Goal: Information Seeking & Learning: Learn about a topic

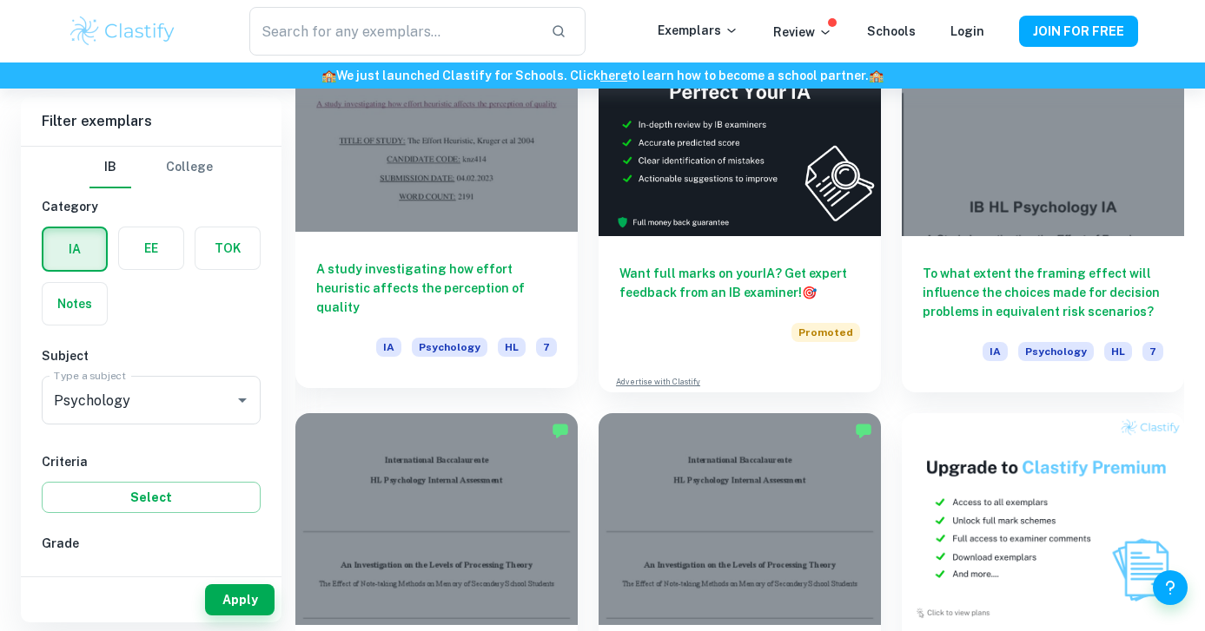
scroll to position [4847, 0]
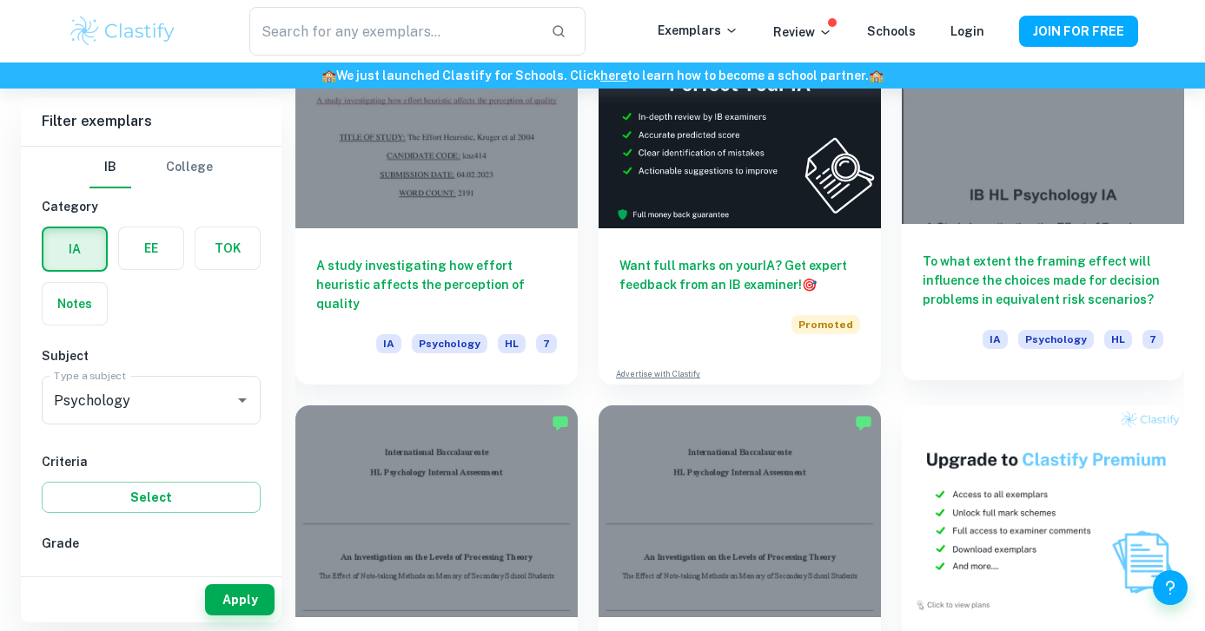
click at [938, 215] on div at bounding box center [1043, 118] width 282 height 212
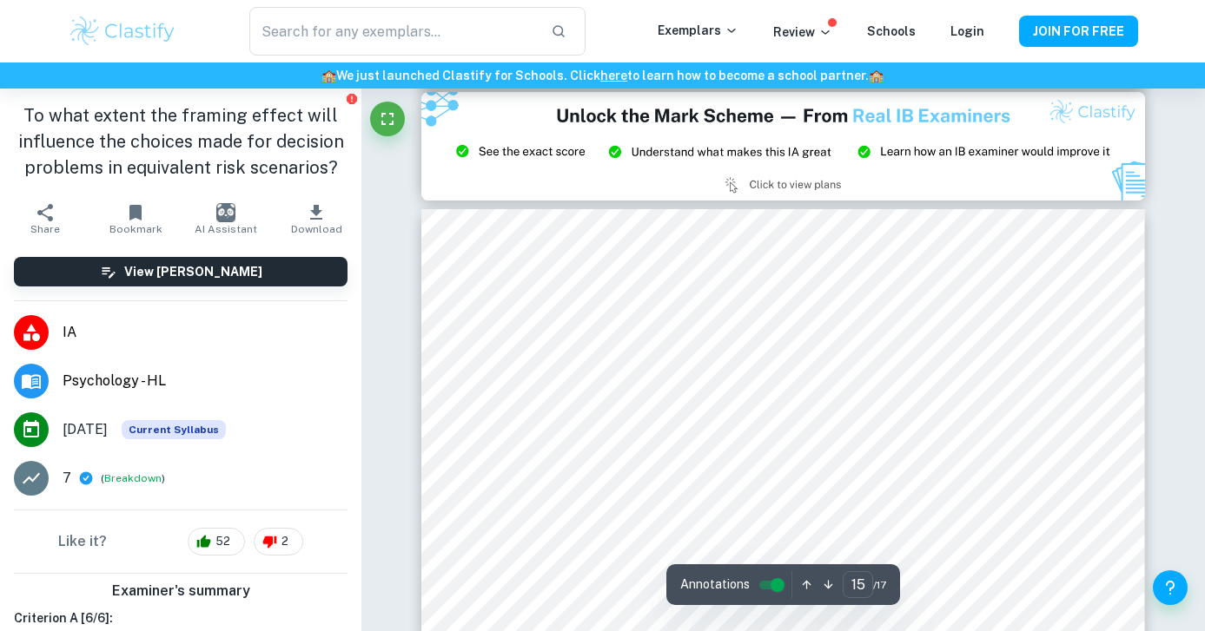
scroll to position [13710, 0]
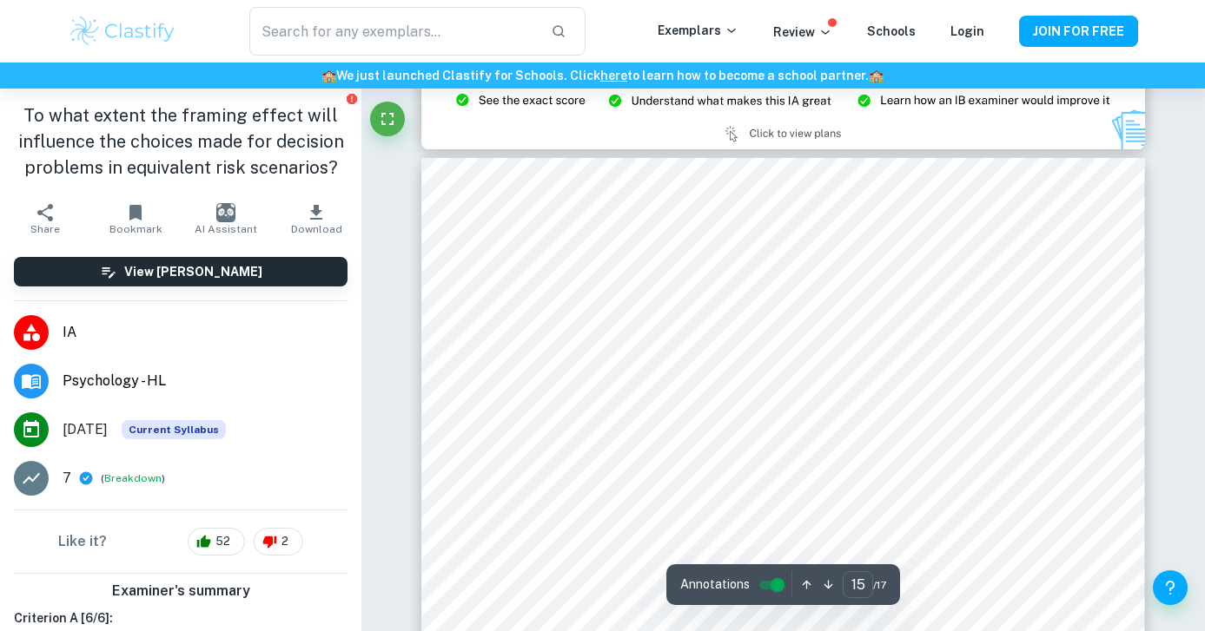
type input "14"
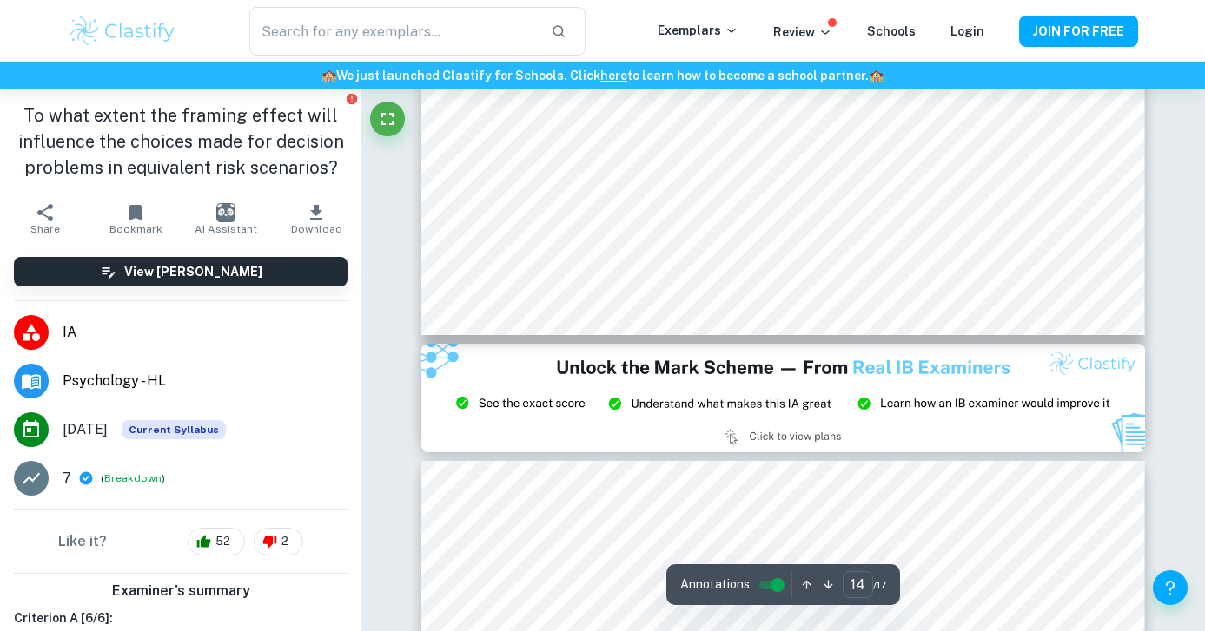
scroll to position [13353, 0]
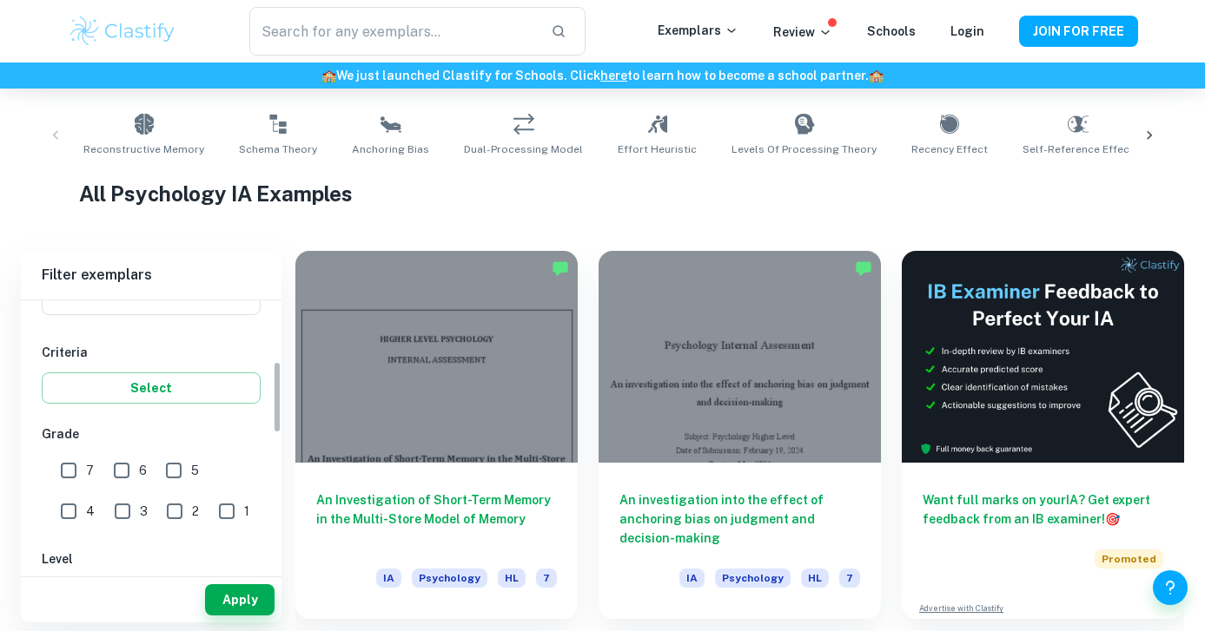
scroll to position [267, 0]
click at [73, 463] on input "7" at bounding box center [68, 467] width 35 height 35
checkbox input "true"
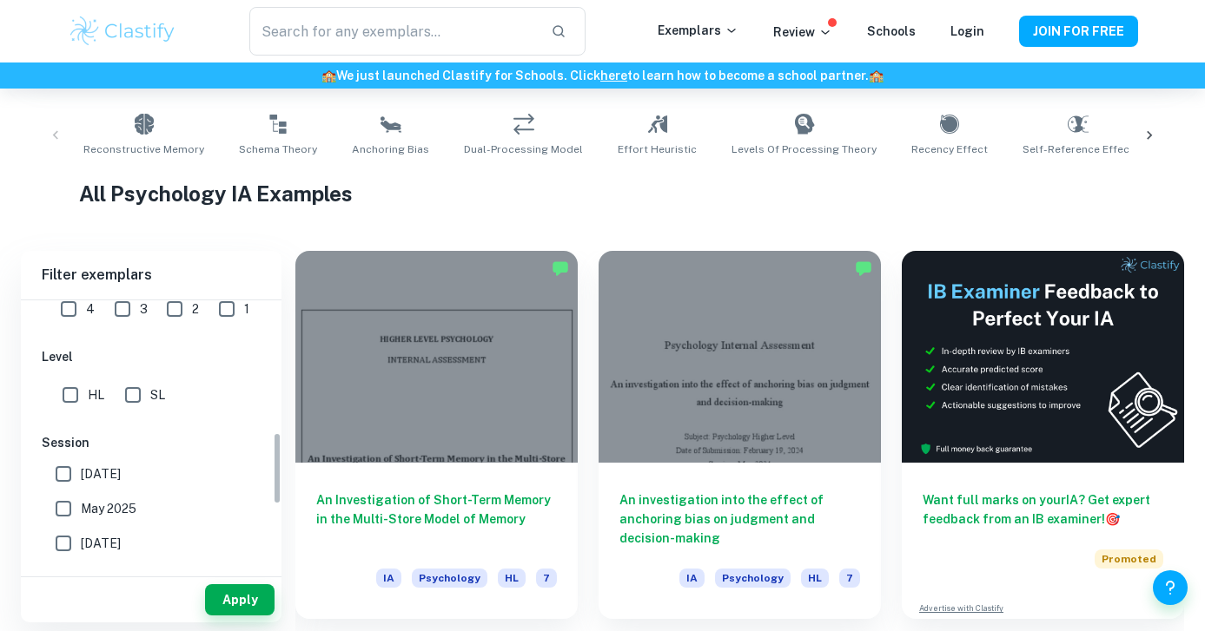
scroll to position [538, 0]
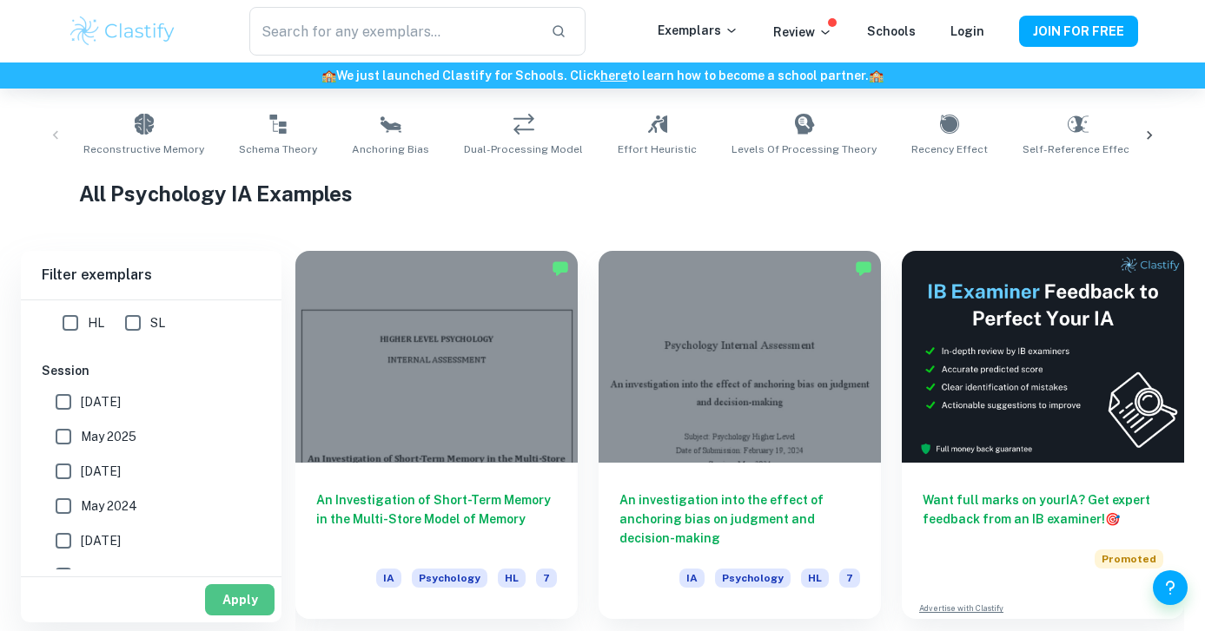
click at [216, 598] on button "Apply" at bounding box center [239, 600] width 69 height 31
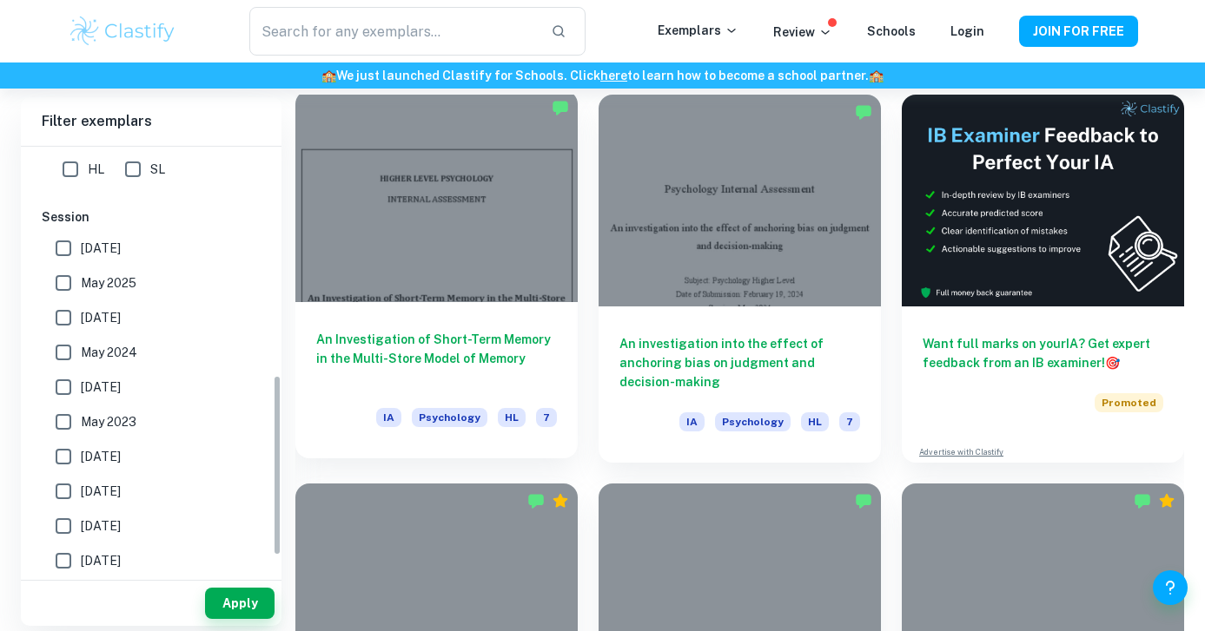
scroll to position [506, 0]
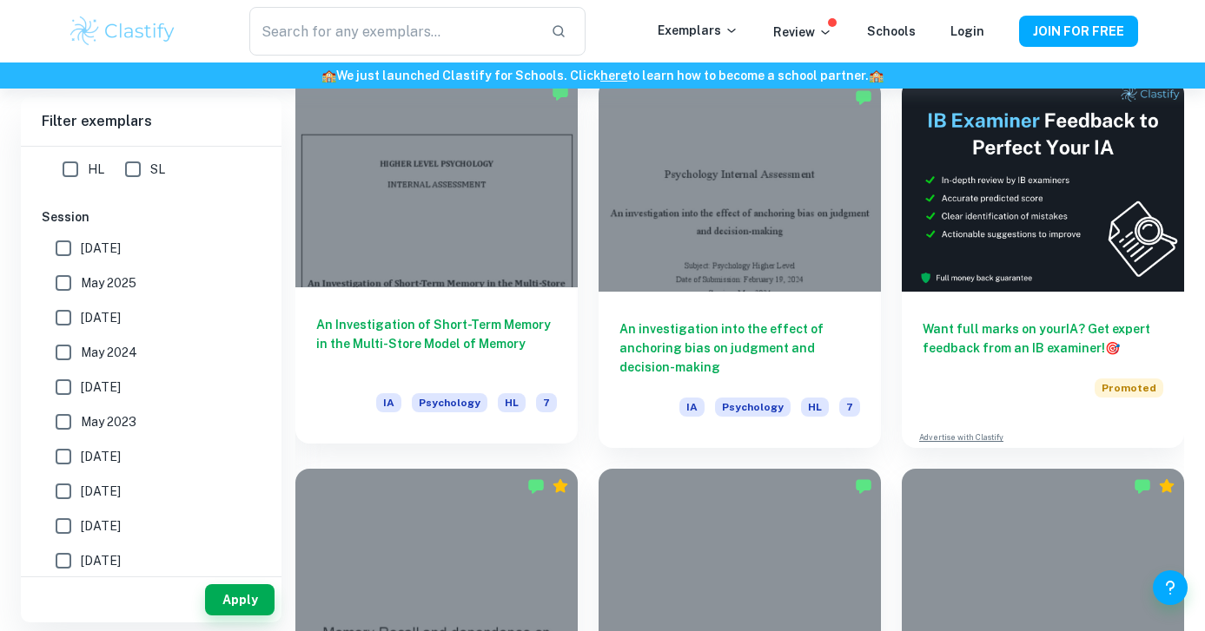
click at [476, 313] on div "An Investigation of Short-Term Memory in the Multi-Store Model of Memory IA Psy…" at bounding box center [436, 366] width 282 height 156
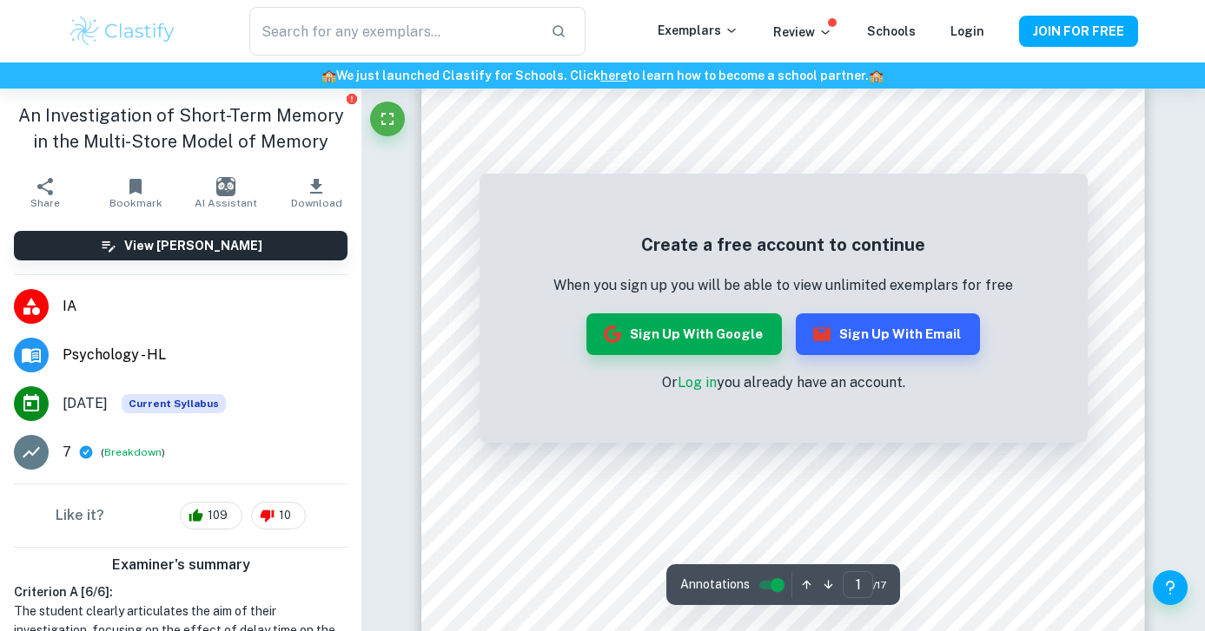
scroll to position [29, 0]
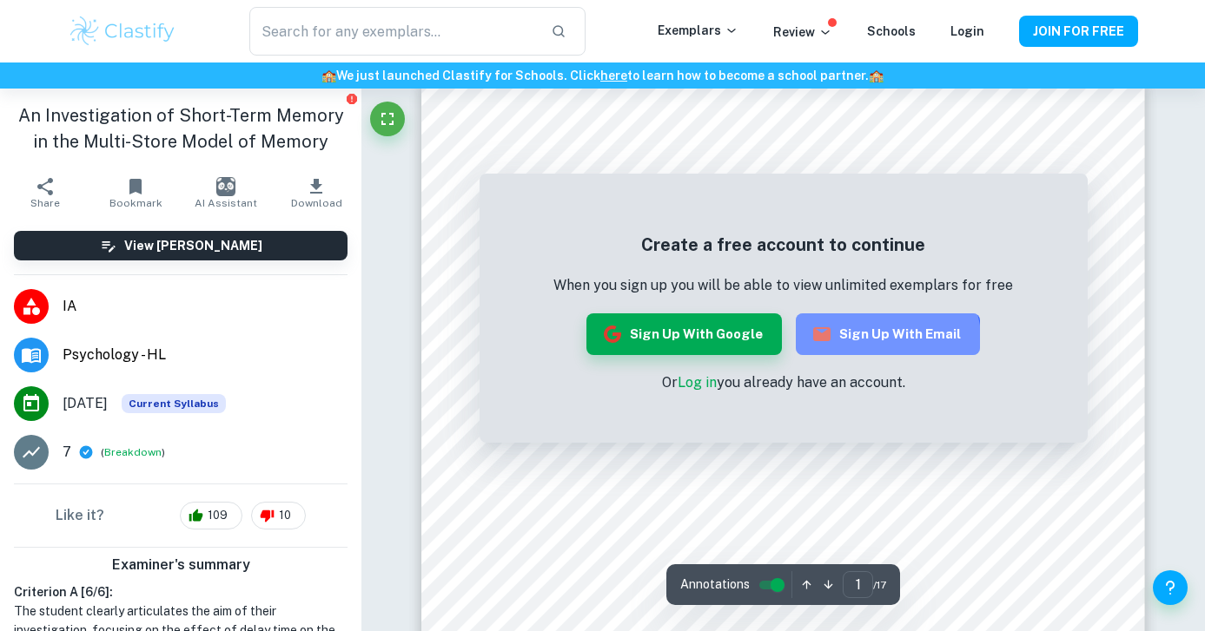
click at [856, 347] on button "Sign up with Email" at bounding box center [888, 335] width 184 height 42
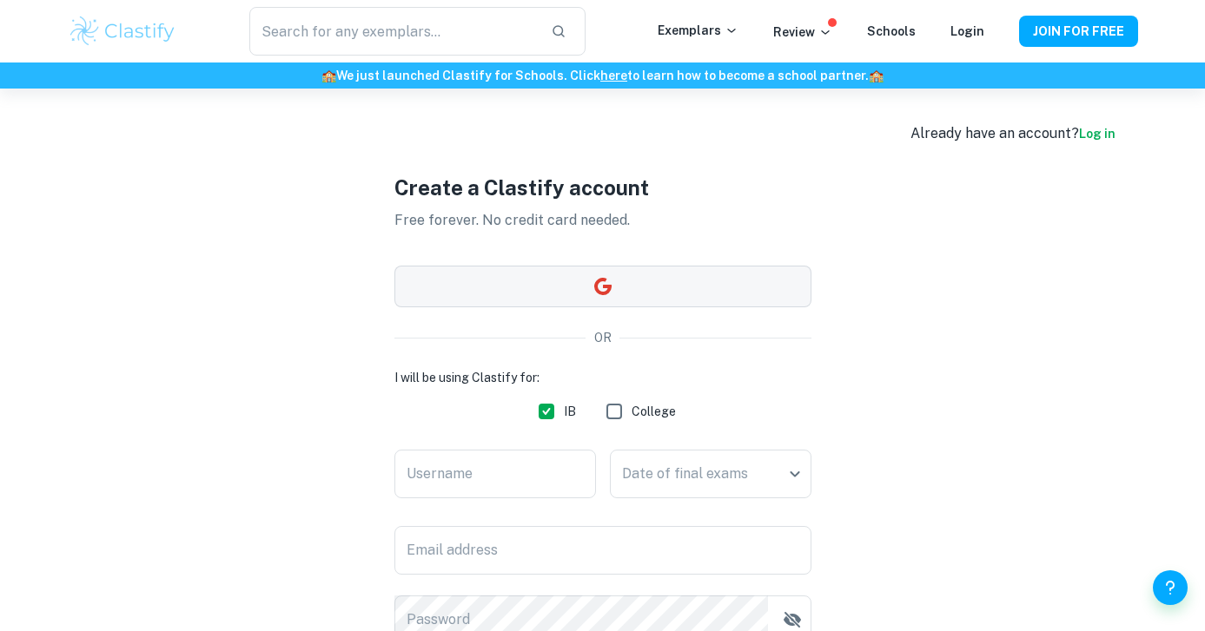
drag, startPoint x: 584, startPoint y: 280, endPoint x: 662, endPoint y: 327, distance: 91.2
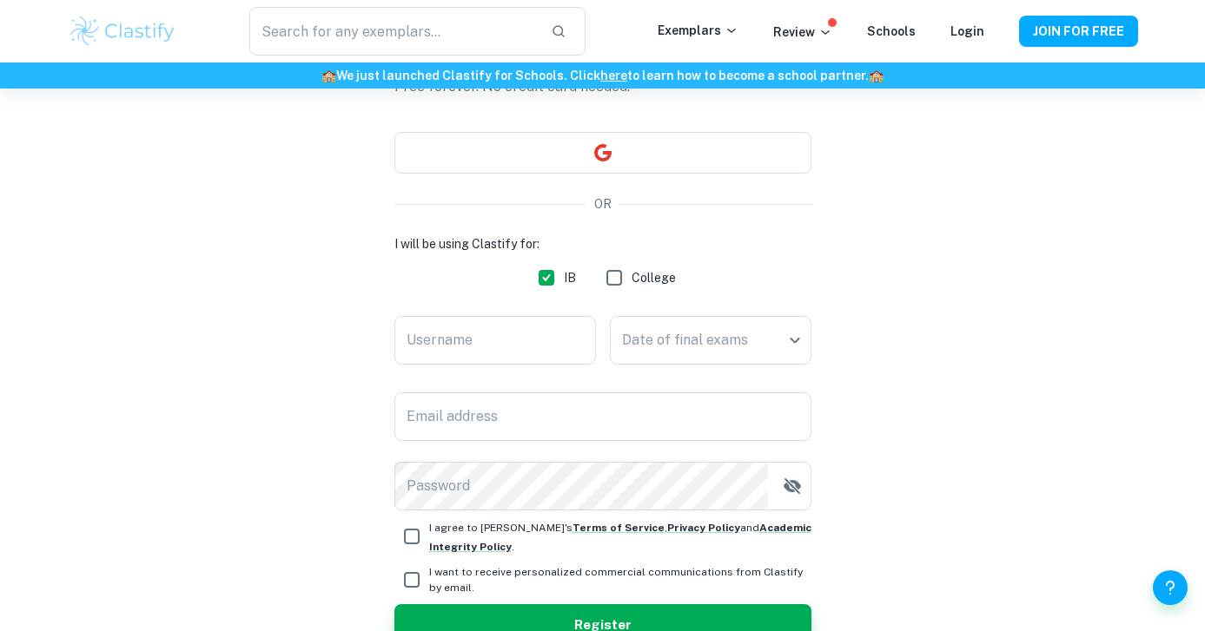
scroll to position [144, 0]
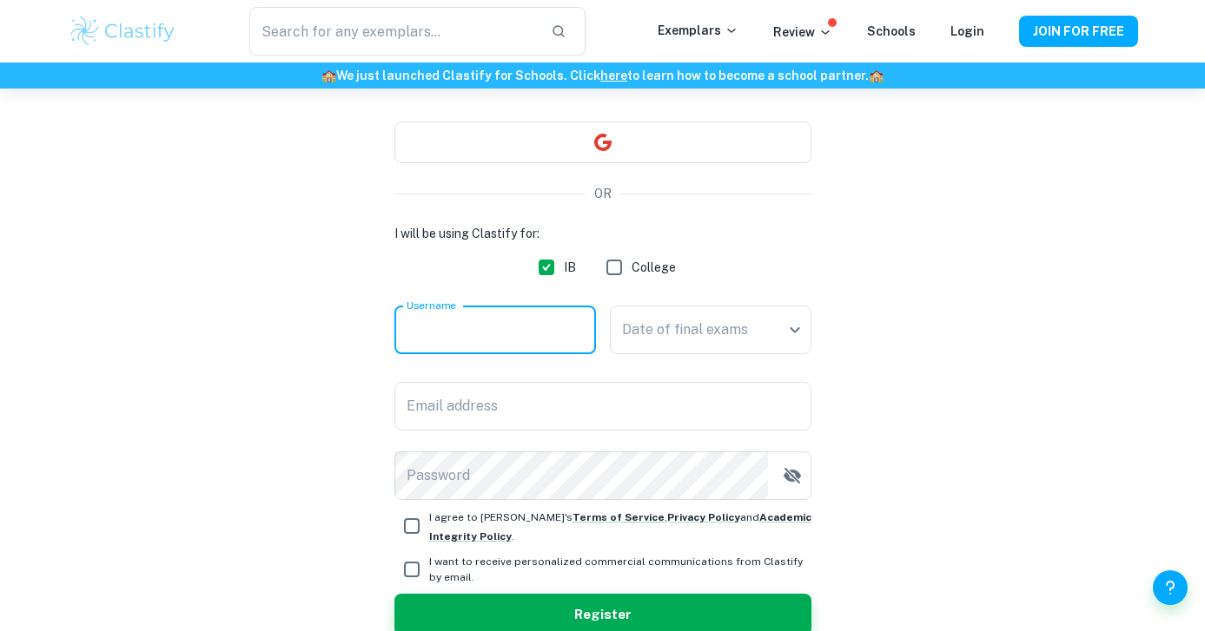
click at [498, 347] on input "Username" at bounding box center [495, 330] width 202 height 49
click at [465, 321] on input "cyang0408" at bounding box center [495, 330] width 202 height 49
click at [465, 330] on input "cyang0408" at bounding box center [495, 330] width 202 height 49
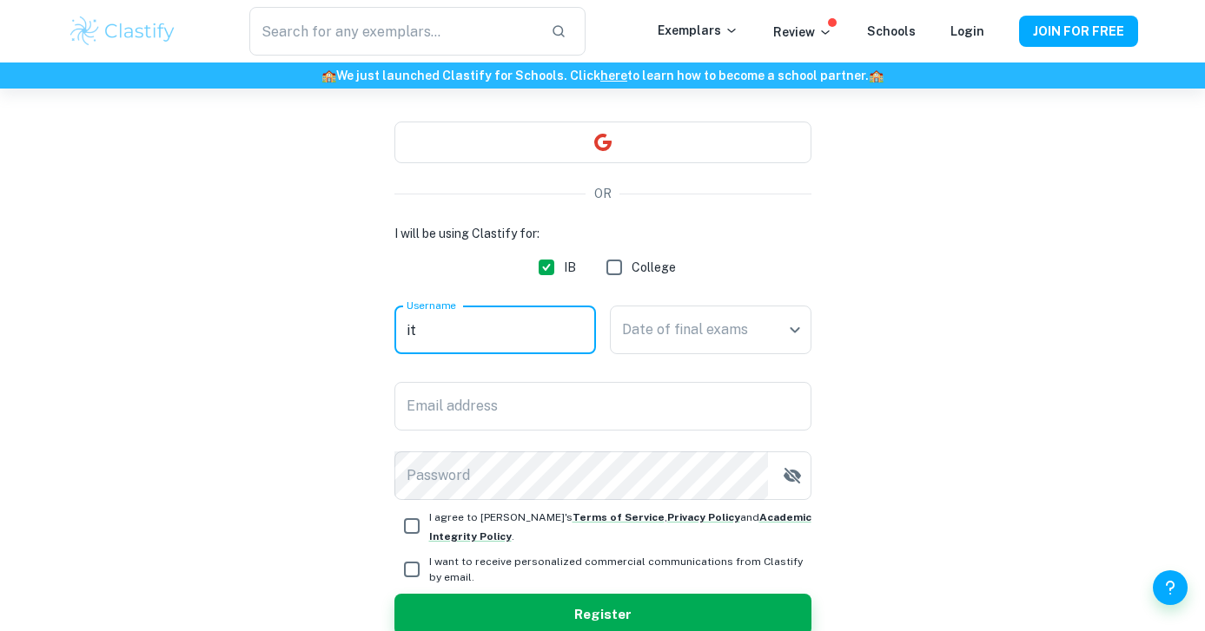
type input "i"
type input "justnotcy"
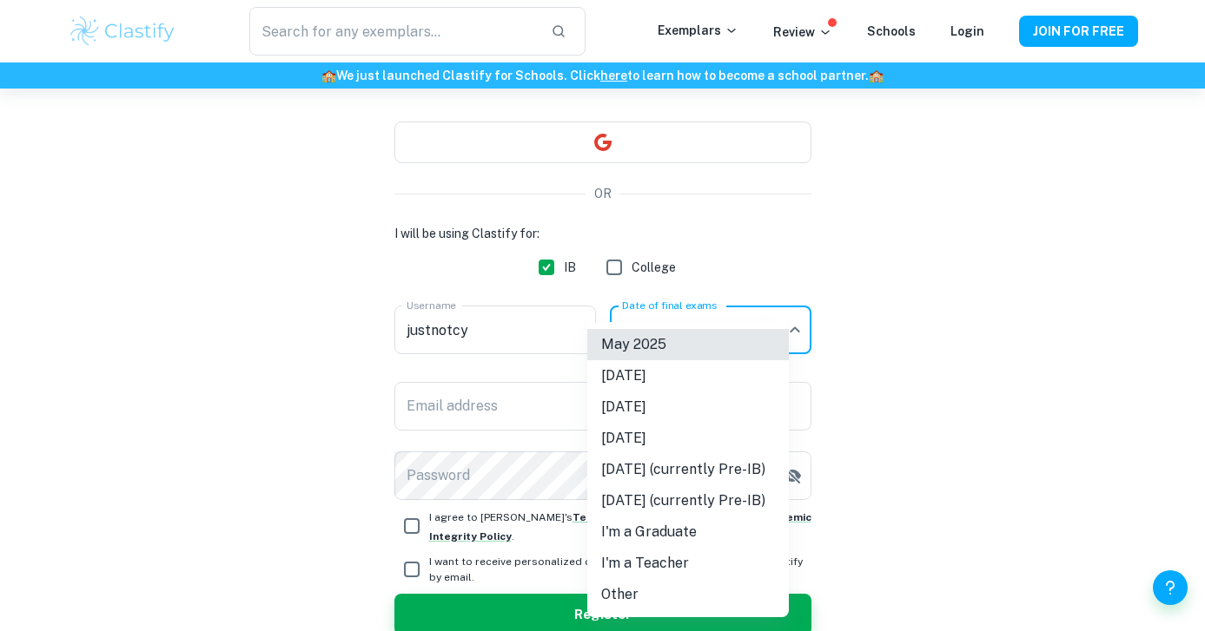
click at [618, 353] on body "We value your privacy We use cookies to enhance your browsing experience, serve…" at bounding box center [602, 259] width 1205 height 631
click at [618, 414] on li "[DATE]" at bounding box center [688, 407] width 202 height 31
type input "M26"
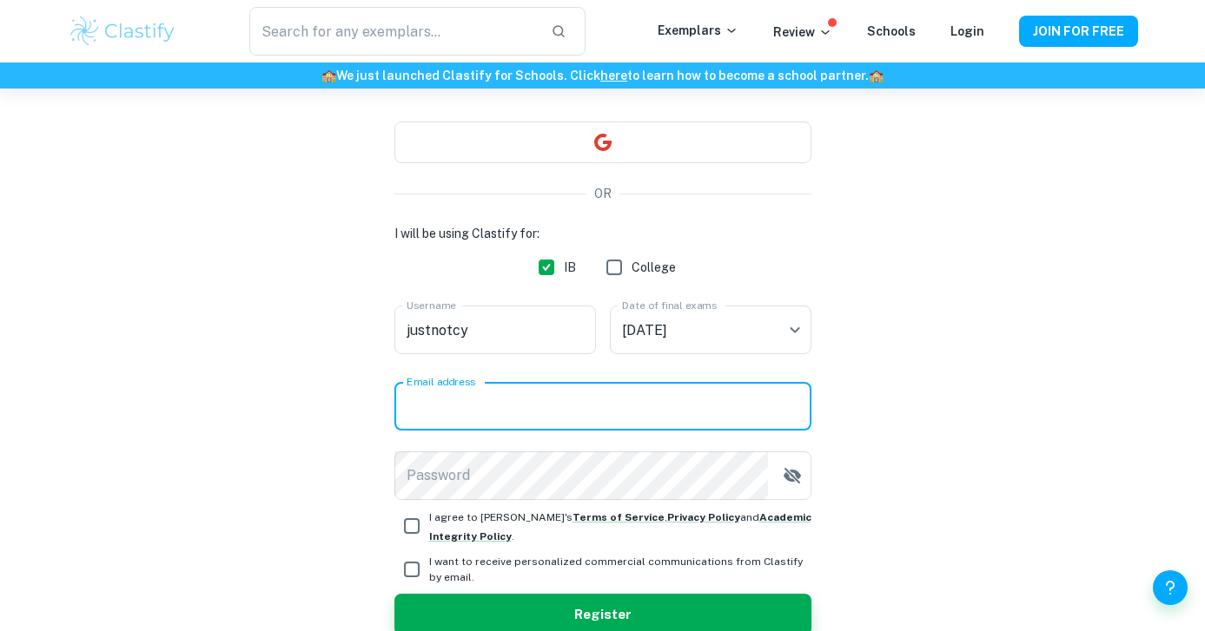
click at [557, 414] on input "Email address" at bounding box center [602, 406] width 417 height 49
type input "[PERSON_NAME][EMAIL_ADDRESS][DOMAIN_NAME]"
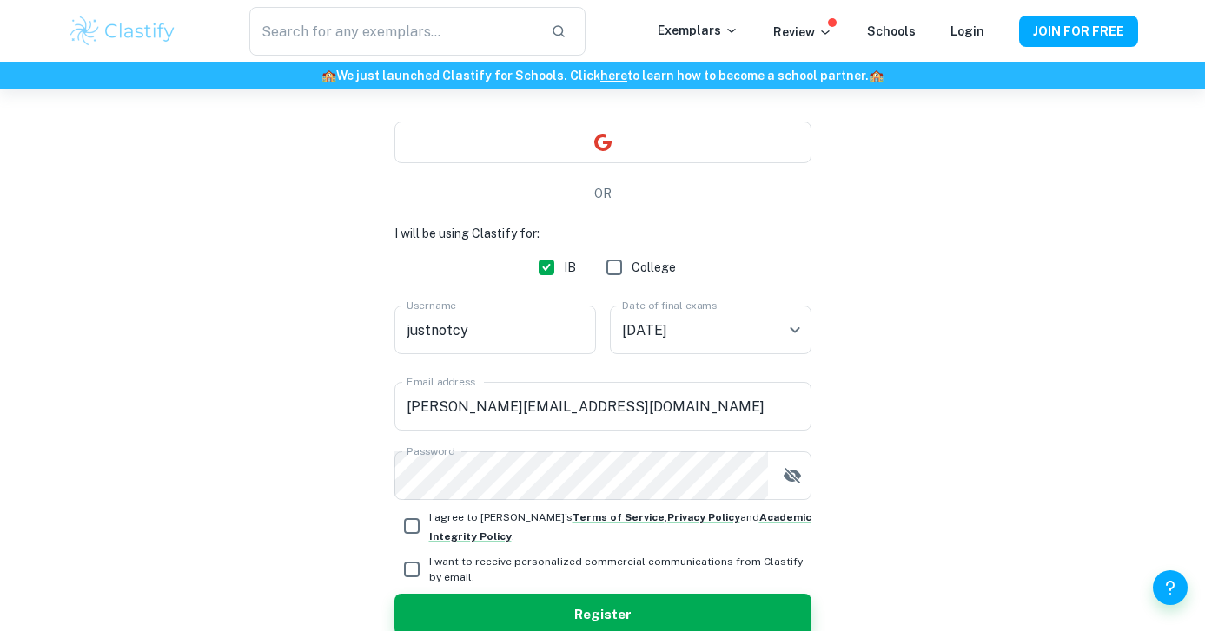
click at [491, 534] on span "I agree to [PERSON_NAME]'s Terms of Service , Privacy Policy and Academic Integ…" at bounding box center [620, 526] width 382 height 38
click at [429, 534] on input "I agree to [PERSON_NAME]'s Terms of Service , Privacy Policy and Academic Integ…" at bounding box center [411, 526] width 35 height 35
checkbox input "true"
click at [421, 568] on input "I want to receive personalized commercial communications from Clastify by email." at bounding box center [411, 569] width 35 height 35
checkbox input "true"
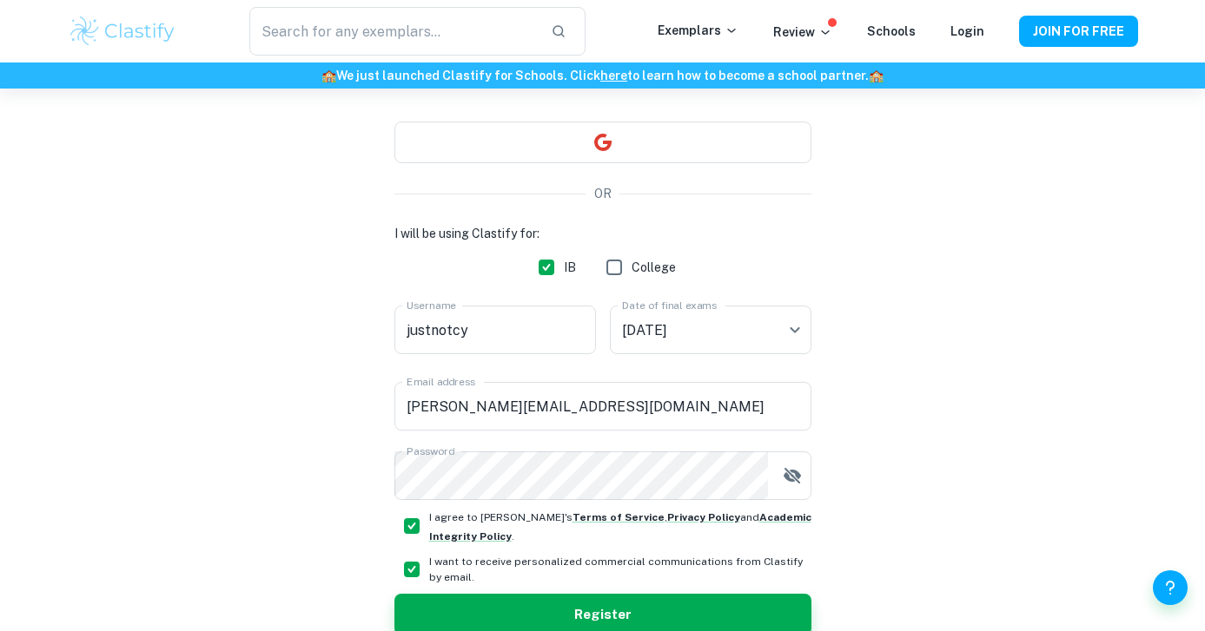
click at [404, 525] on input "I agree to [PERSON_NAME]'s Terms of Service , Privacy Policy and Academic Integ…" at bounding box center [411, 526] width 35 height 35
checkbox input "false"
click at [407, 552] on div "I will be using Clastify for: IB College Username justnotcy Username Date of fi…" at bounding box center [602, 430] width 417 height 412
click at [408, 559] on input "I want to receive personalized commercial communications from Clastify by email." at bounding box center [411, 569] width 35 height 35
checkbox input "false"
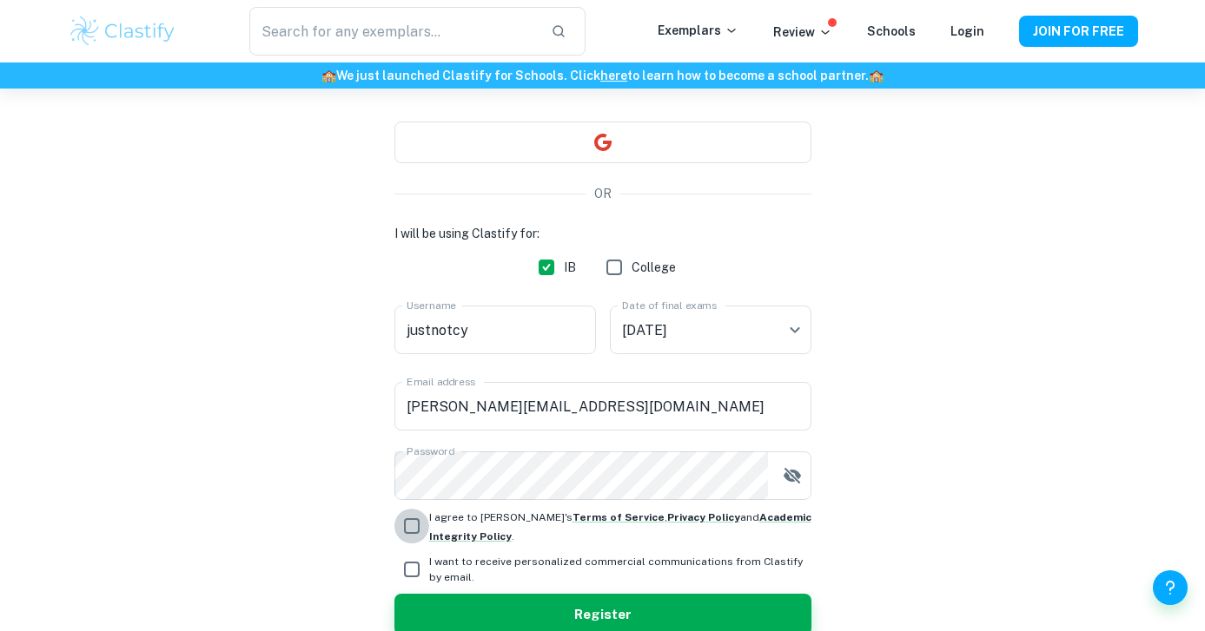
click at [408, 532] on input "I agree to [PERSON_NAME]'s Terms of Service , Privacy Policy and Academic Integ…" at bounding box center [411, 526] width 35 height 35
checkbox input "true"
click at [424, 617] on button "Register" at bounding box center [602, 615] width 417 height 42
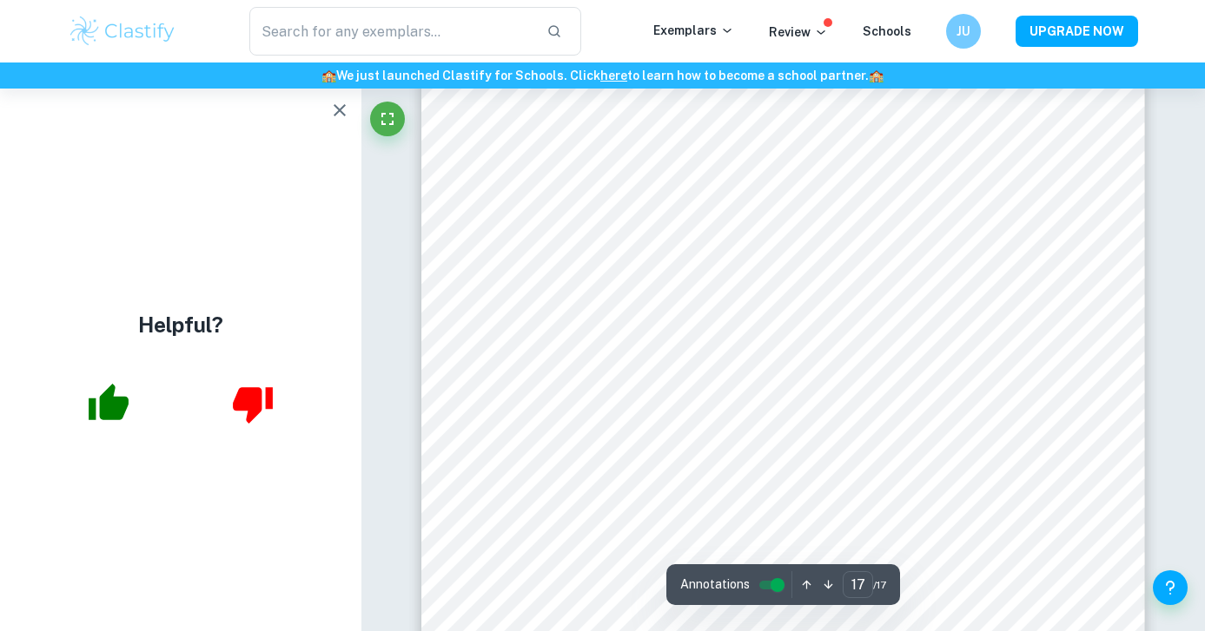
scroll to position [15987, 0]
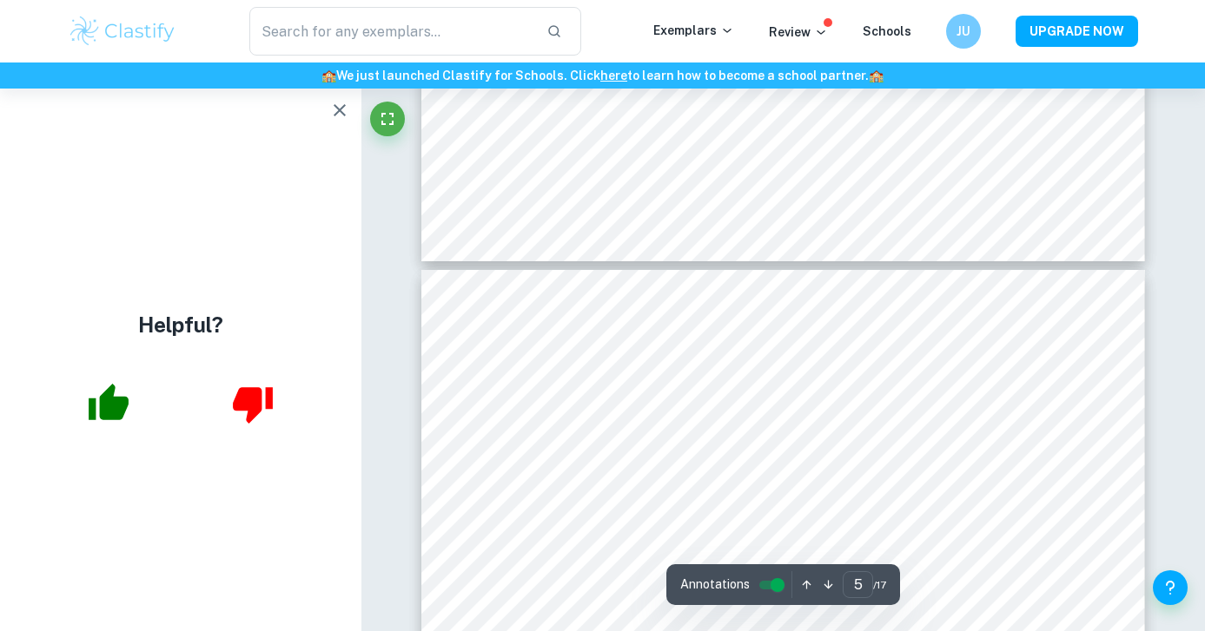
type input "6"
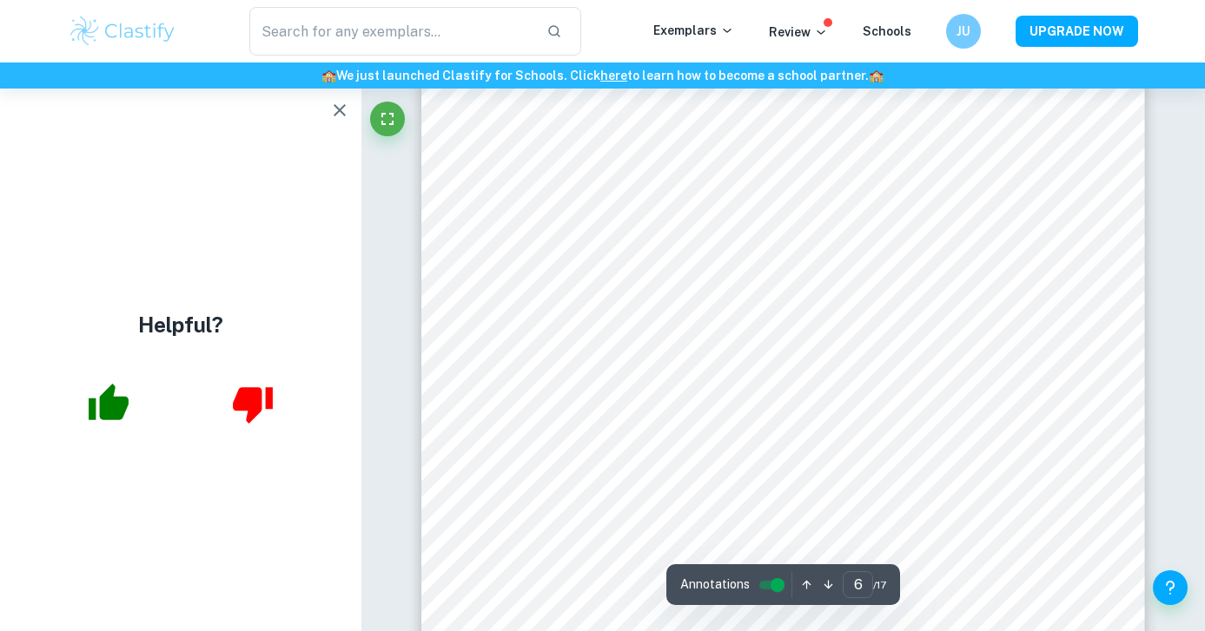
scroll to position [5383, 0]
